Goal: Navigation & Orientation: Find specific page/section

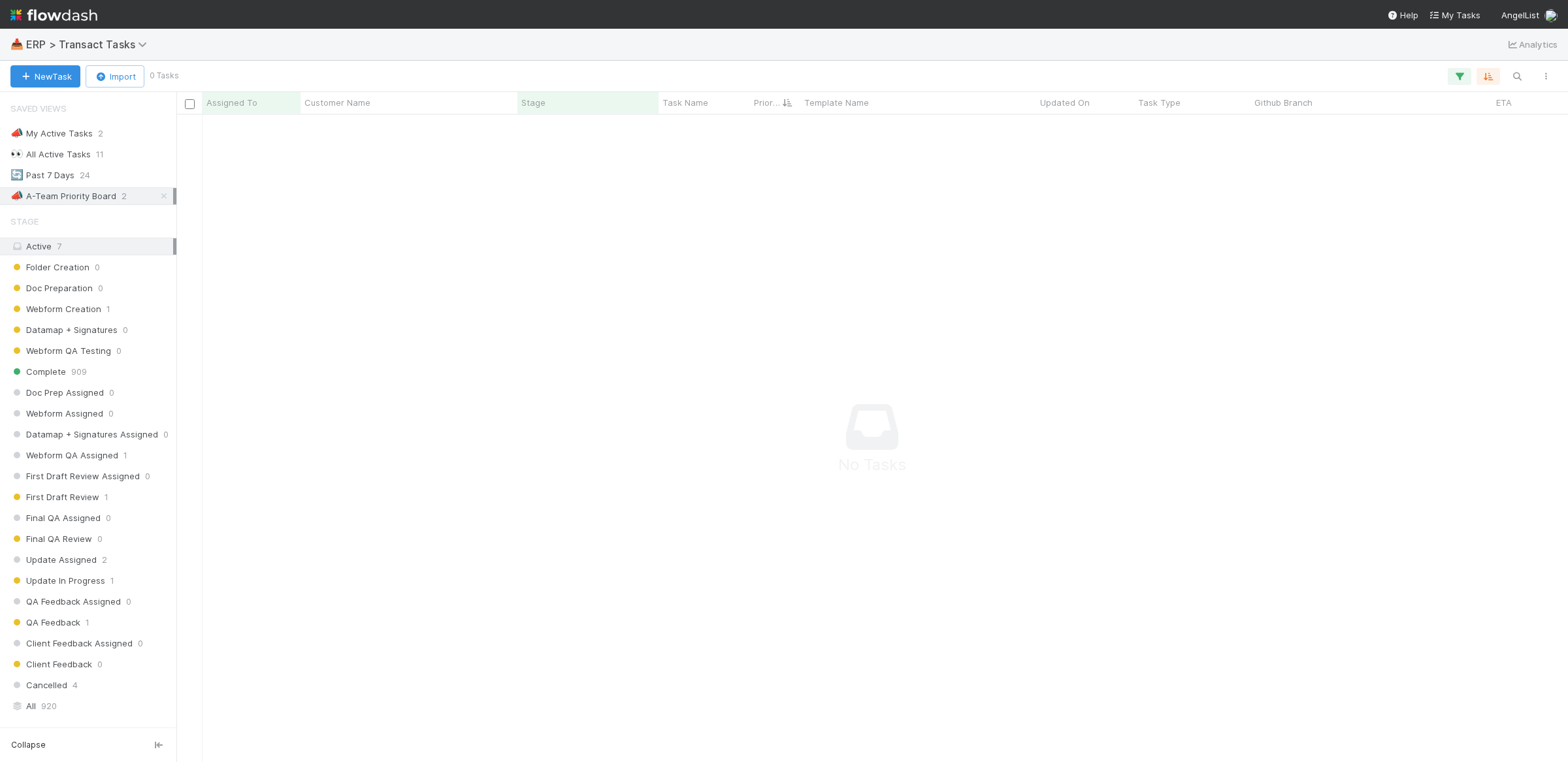
scroll to position [622, 1367]
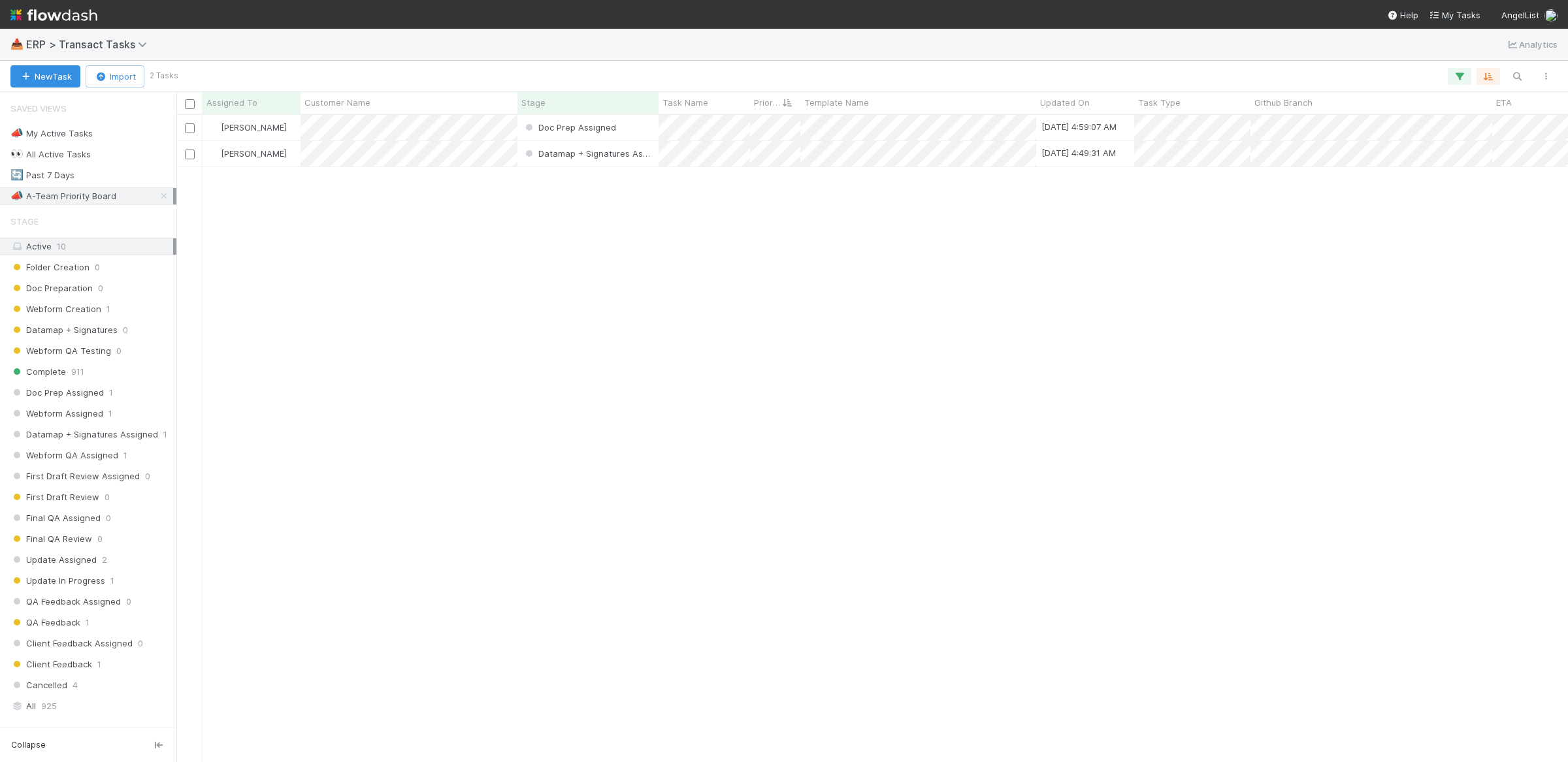
scroll to position [634, 1379]
click at [123, 178] on div "🔄 Past 7 Days 19" at bounding box center [92, 175] width 162 height 17
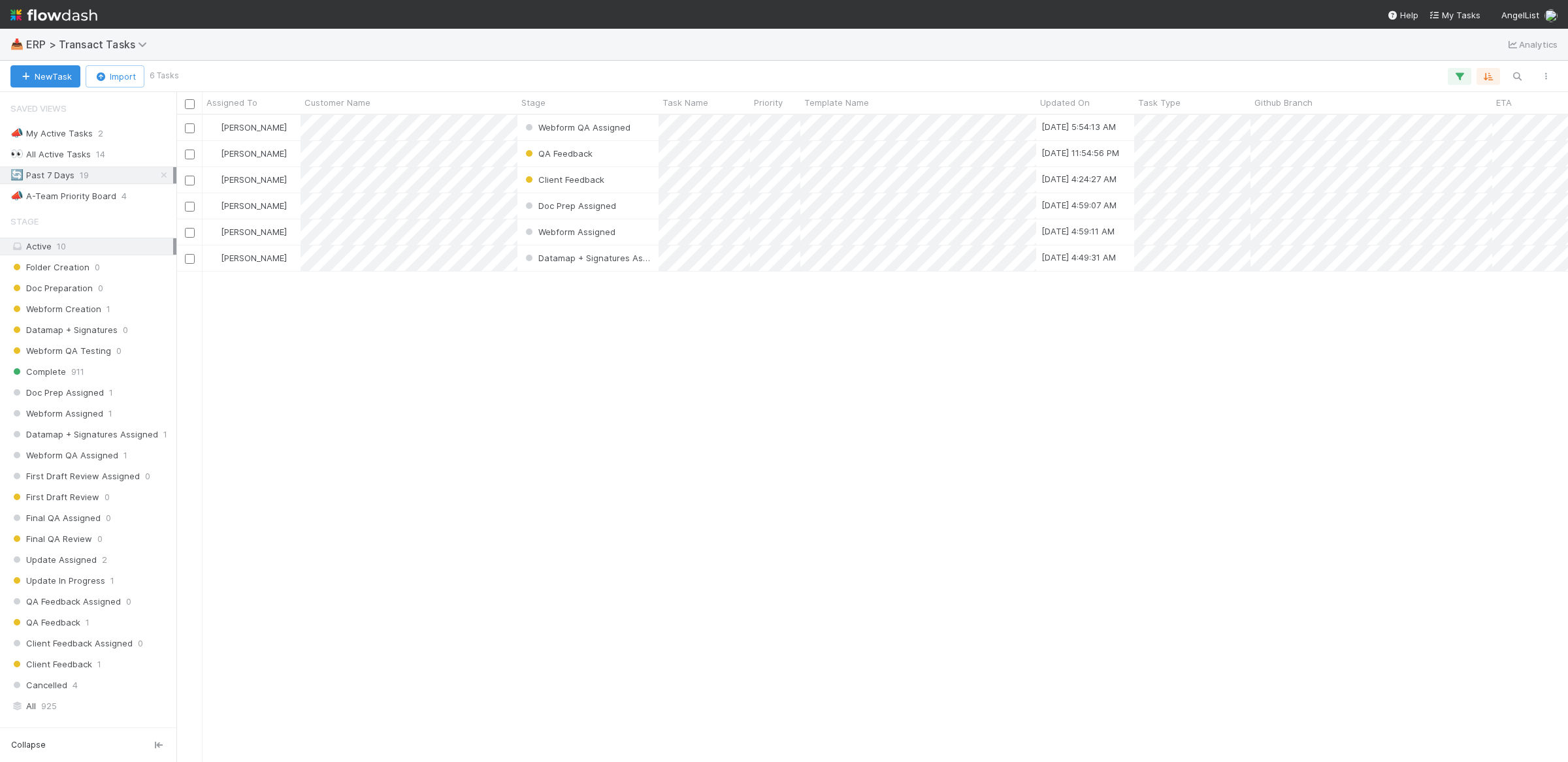
scroll to position [14, 13]
click at [107, 200] on div "📣 A-Team Priority Board" at bounding box center [63, 197] width 106 height 17
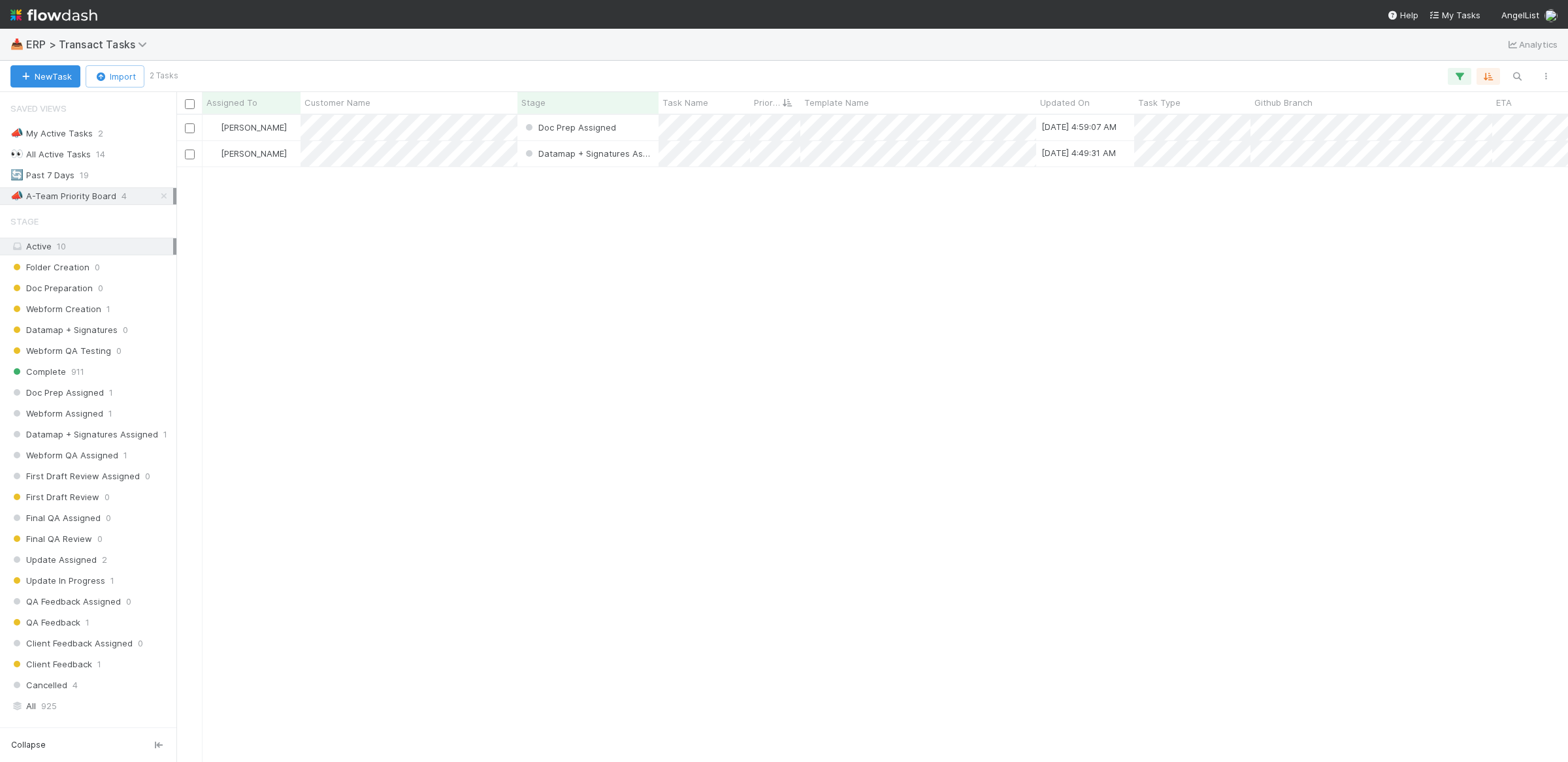
scroll to position [634, 1379]
